Goal: Task Accomplishment & Management: Manage account settings

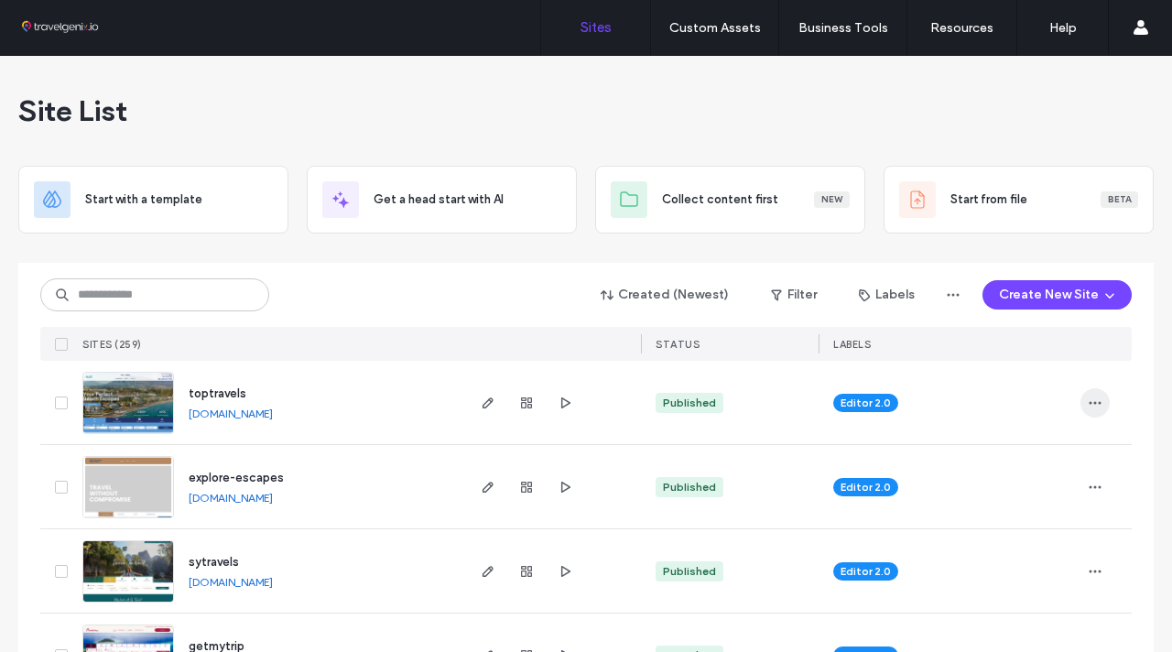
click at [1080, 406] on span "button" at bounding box center [1094, 402] width 29 height 29
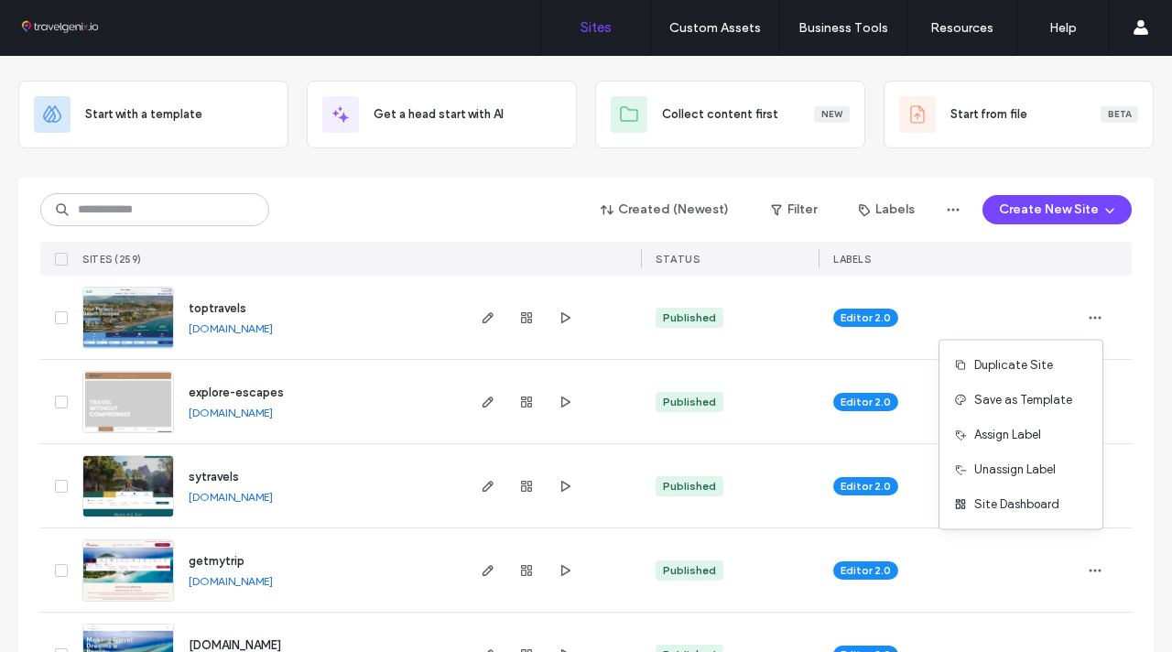
scroll to position [86, 0]
click at [273, 329] on link "[DOMAIN_NAME]" at bounding box center [231, 327] width 84 height 14
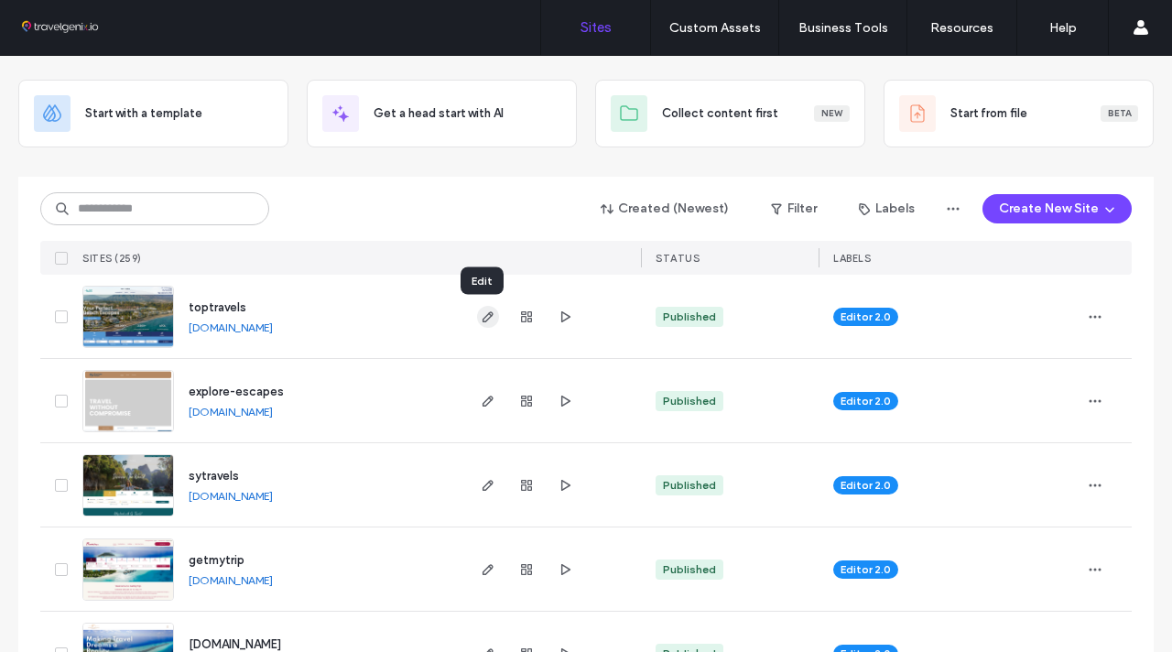
click at [482, 317] on use "button" at bounding box center [487, 316] width 11 height 11
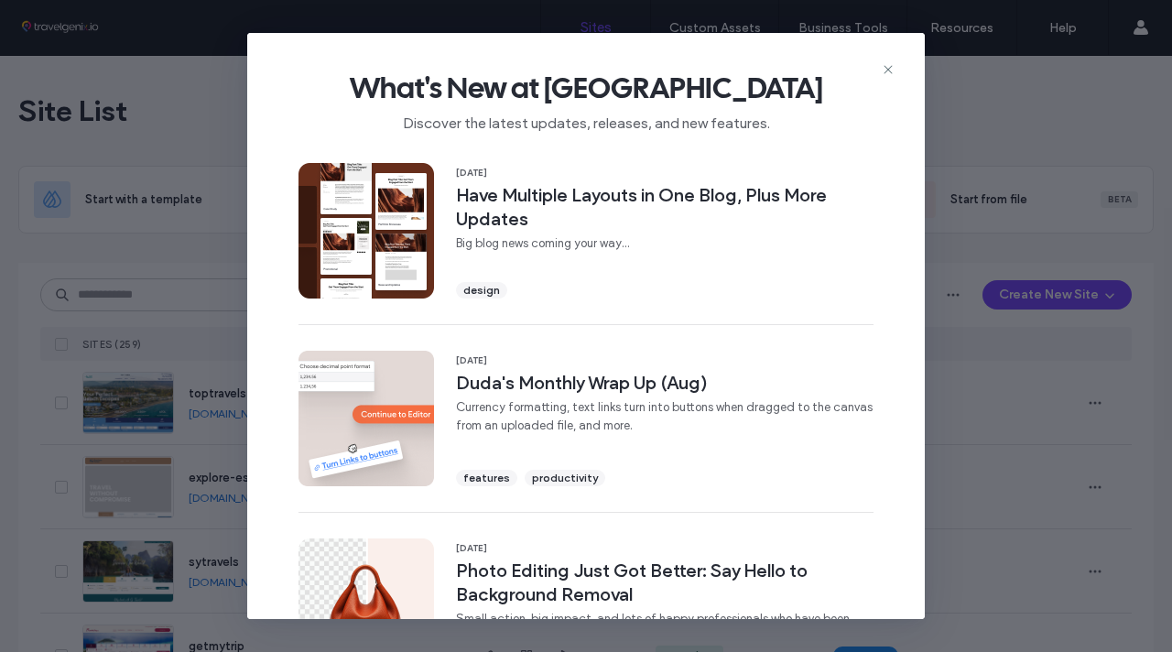
click at [887, 68] on icon at bounding box center [888, 69] width 15 height 15
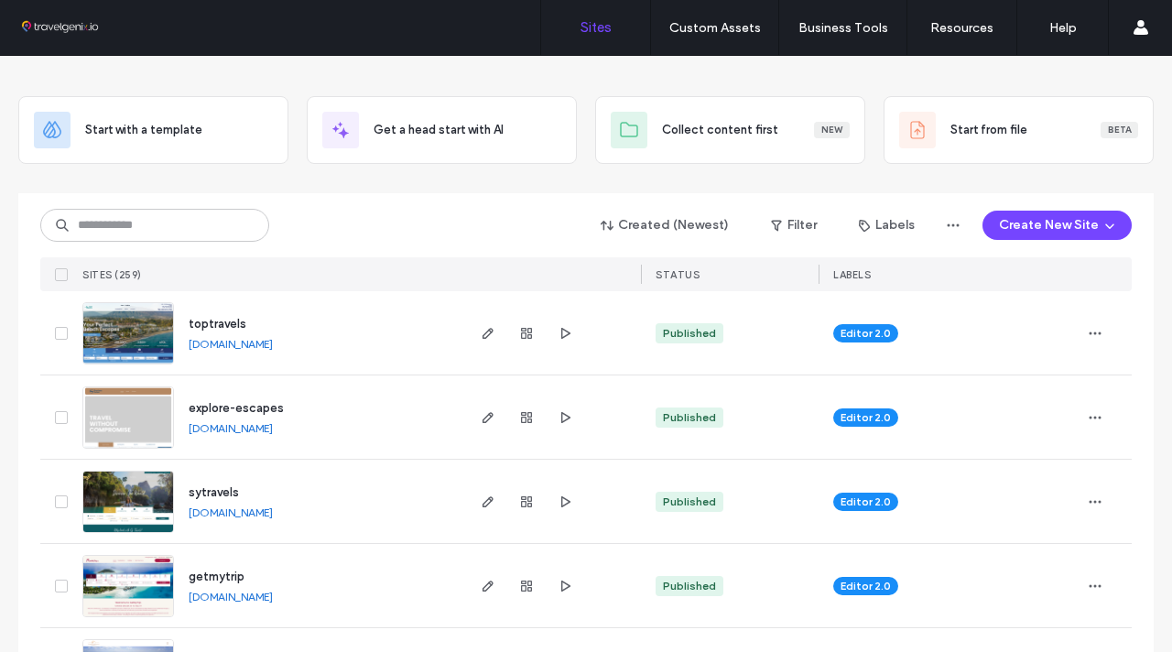
scroll to position [65, 0]
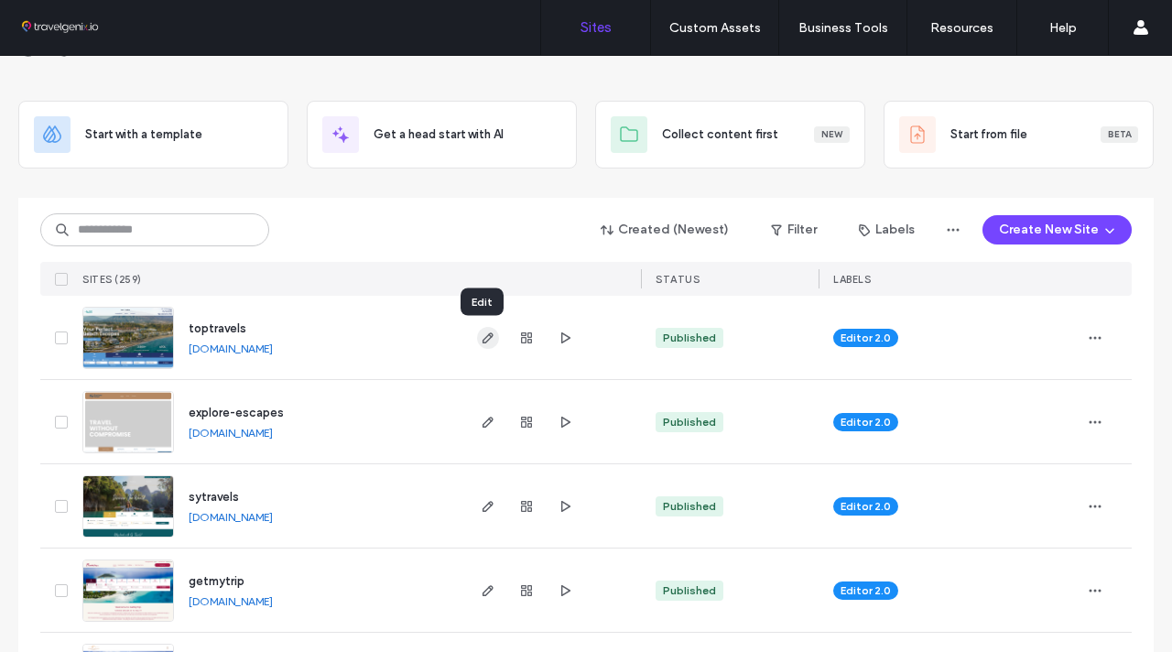
click at [484, 341] on icon "button" at bounding box center [488, 337] width 15 height 15
